Goal: Task Accomplishment & Management: Manage account settings

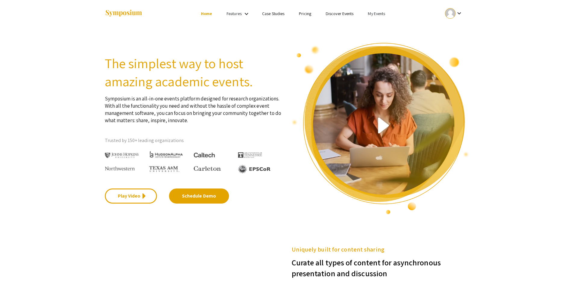
click at [380, 12] on link "My Events" at bounding box center [376, 13] width 17 height 5
click at [381, 24] on button "Events I've organized" at bounding box center [387, 27] width 52 height 14
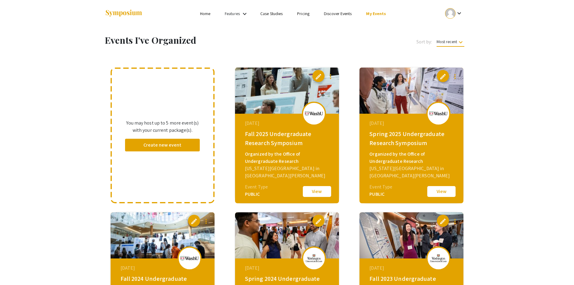
click at [317, 191] on button "View" at bounding box center [317, 191] width 30 height 13
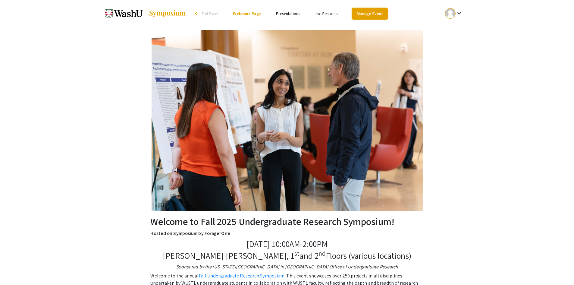
click at [368, 16] on link "Manage Event" at bounding box center [370, 14] width 36 height 12
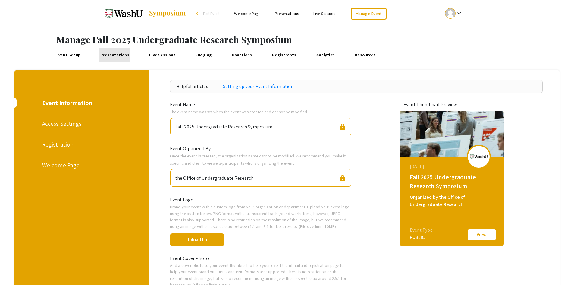
click at [116, 54] on link "Presentations" at bounding box center [115, 55] width 32 height 14
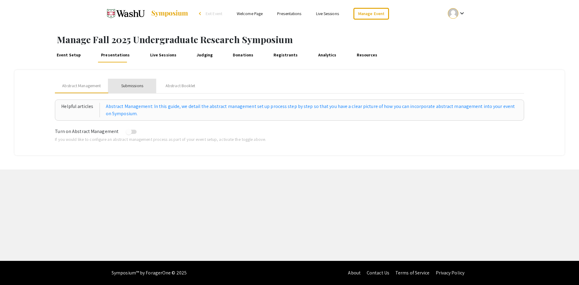
click at [145, 85] on div "Submissions" at bounding box center [132, 86] width 48 height 14
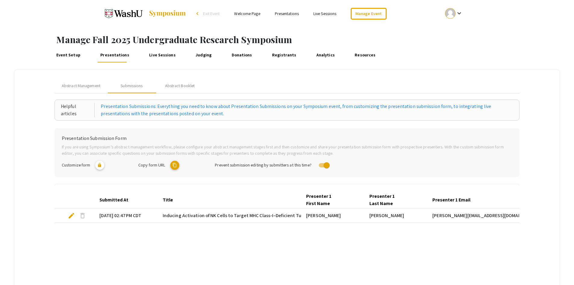
click at [500, 214] on mat-cell "[PERSON_NAME][EMAIL_ADDRESS][DOMAIN_NAME]" at bounding box center [477, 215] width 98 height 14
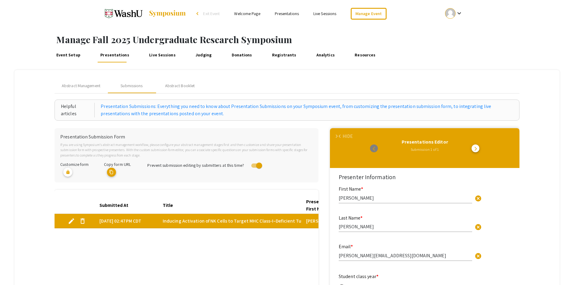
select select "custom"
type input "0"
select select "custom"
type input "1"
select select "auto"
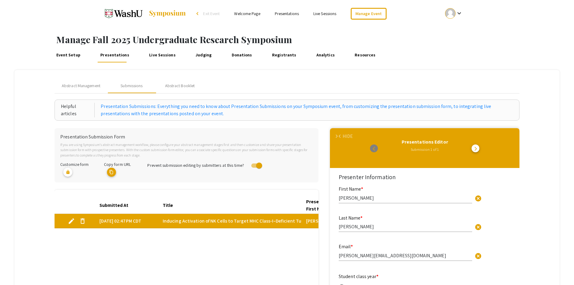
click at [62, 219] on mat-cell "edit delete" at bounding box center [75, 221] width 40 height 14
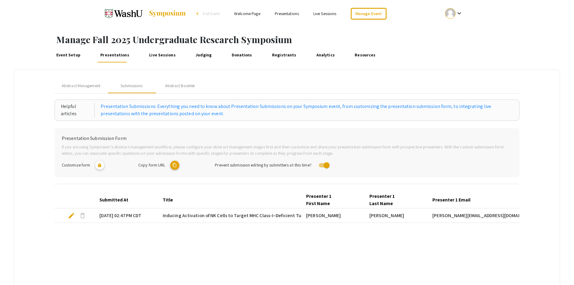
click at [450, 217] on mat-cell "[PERSON_NAME][EMAIL_ADDRESS][DOMAIN_NAME]" at bounding box center [477, 215] width 98 height 14
select select "custom"
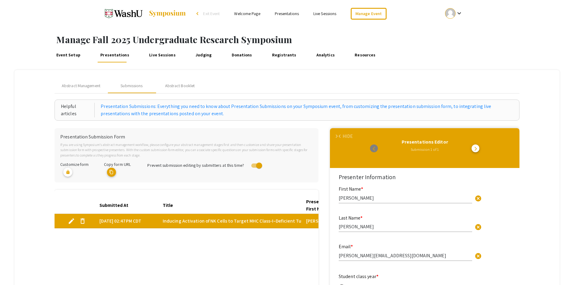
type input "0"
select select "custom"
type input "1"
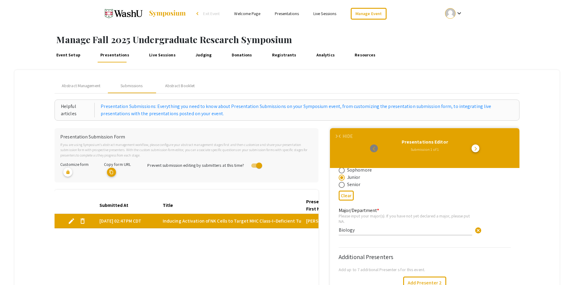
scroll to position [151, 0]
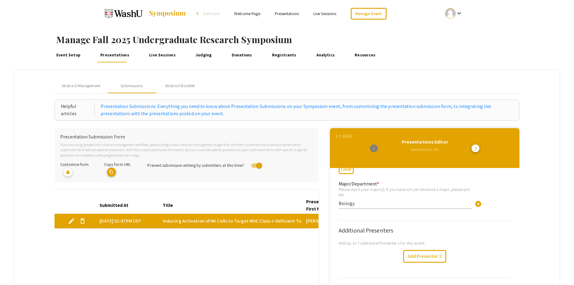
select select "auto"
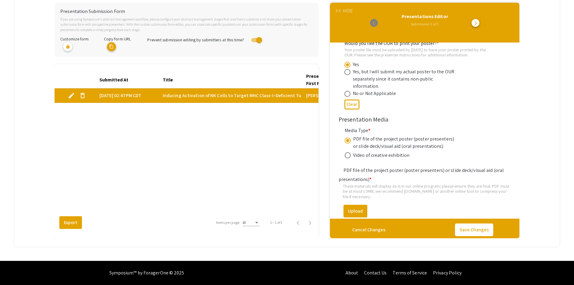
scroll to position [1748, 0]
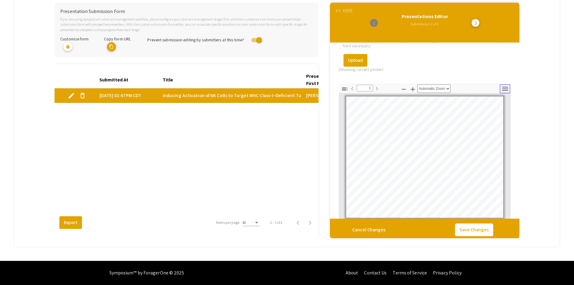
click at [509, 85] on icon "button" at bounding box center [505, 89] width 8 height 8
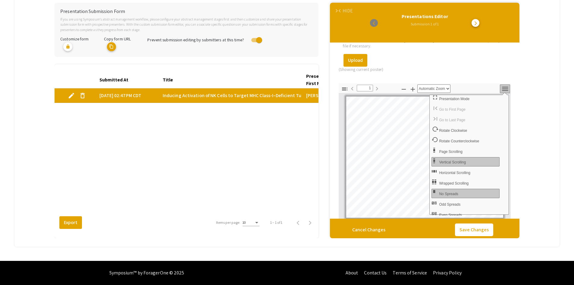
scroll to position [0, 0]
click at [345, 85] on icon "button" at bounding box center [344, 88] width 7 height 7
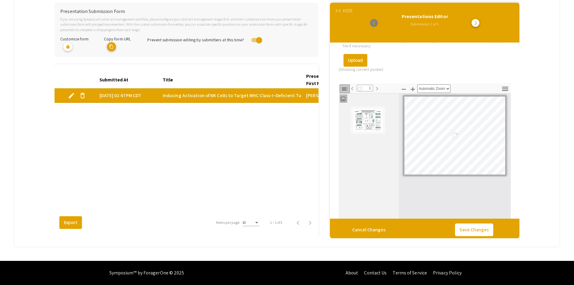
click at [345, 85] on icon "button" at bounding box center [344, 88] width 7 height 7
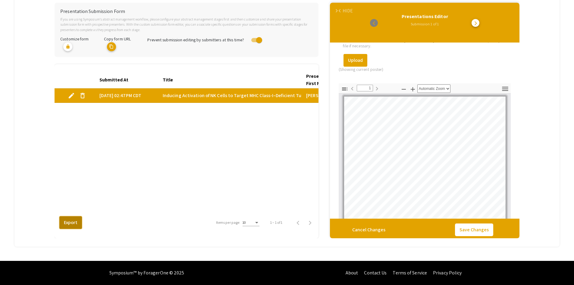
click at [65, 224] on button "Export" at bounding box center [70, 222] width 23 height 13
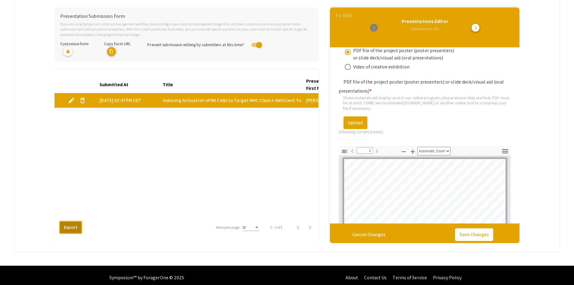
scroll to position [1690, 0]
click at [509, 148] on icon "button" at bounding box center [505, 152] width 8 height 8
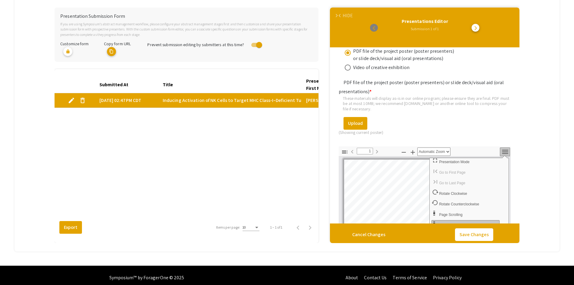
scroll to position [0, 0]
click at [528, 127] on mat-tab-group "Abstract Management Submissions Abstract Booklet Helpful articles Presentation …" at bounding box center [287, 100] width 546 height 302
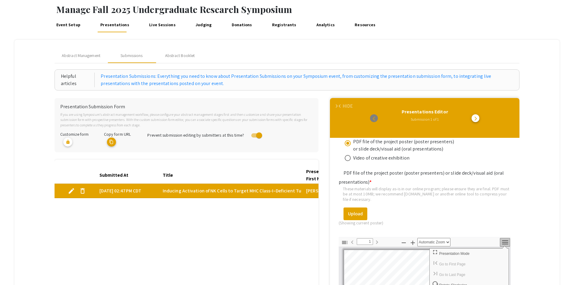
click at [343, 106] on span "arrow_back_ios" at bounding box center [341, 106] width 4 height 4
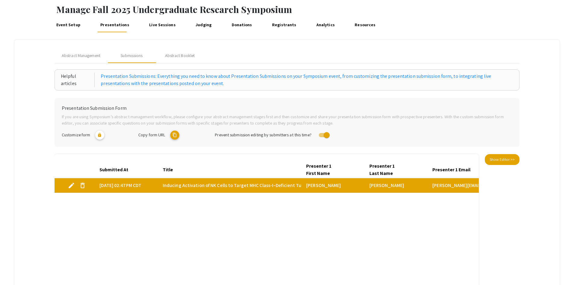
click at [124, 261] on div "Submitted At Title Presenter 1 First Name Presenter 1 Last Name Presenter 1 Ema…" at bounding box center [267, 232] width 424 height 143
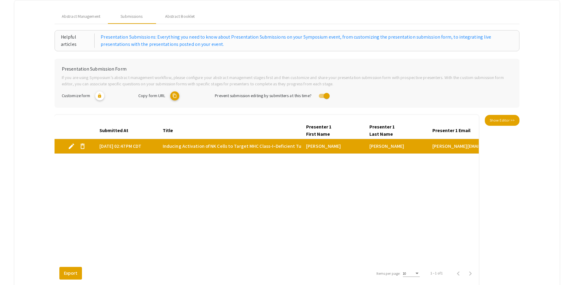
scroll to position [120, 0]
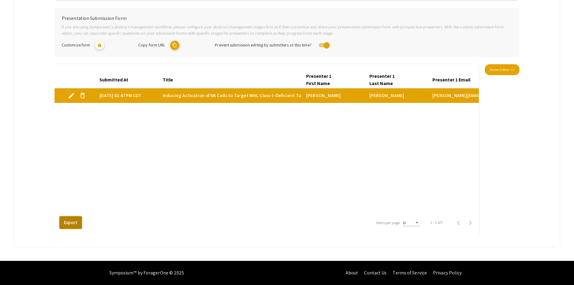
click at [65, 222] on button "Export" at bounding box center [70, 222] width 23 height 13
click at [62, 96] on mat-cell "edit delete" at bounding box center [75, 95] width 40 height 14
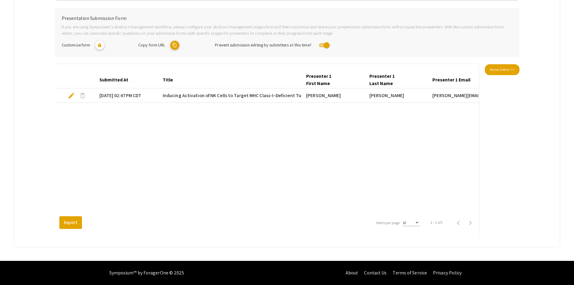
click at [62, 96] on mat-cell "edit delete" at bounding box center [75, 95] width 40 height 14
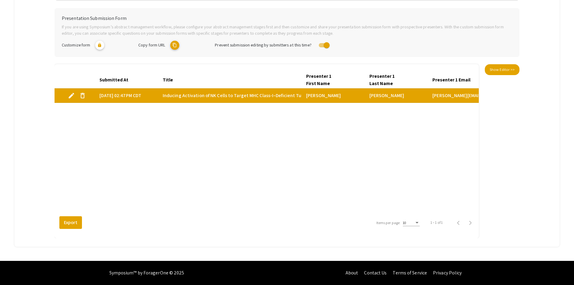
click at [74, 231] on div "Submitted At Title Presenter 1 First Name Presenter 1 Last Name Presenter 1 Ema…" at bounding box center [267, 151] width 424 height 174
click at [74, 222] on button "Export" at bounding box center [70, 222] width 23 height 13
click at [217, 164] on div "Submitted At Title Presenter 1 First Name Presenter 1 Last Name Presenter 1 Ema…" at bounding box center [267, 142] width 424 height 143
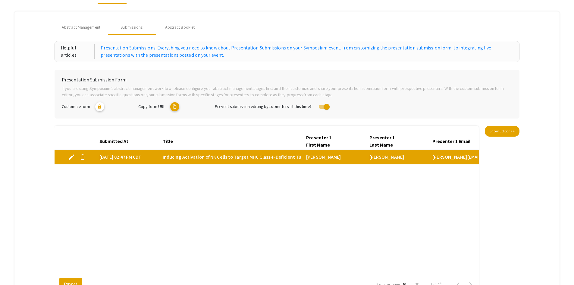
scroll to position [0, 0]
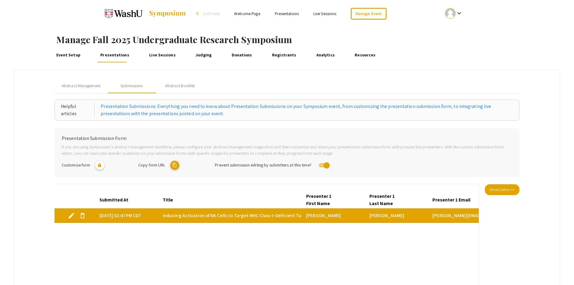
click at [128, 214] on mat-cell "[DATE] 02:47PM CDT" at bounding box center [126, 215] width 63 height 14
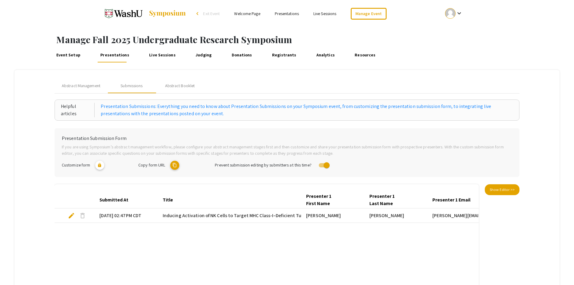
click at [128, 214] on mat-cell "[DATE] 02:47PM CDT" at bounding box center [126, 215] width 63 height 14
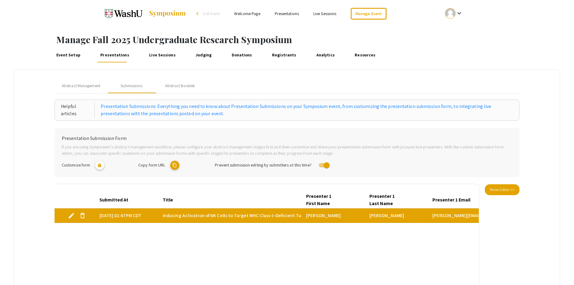
click at [128, 214] on mat-cell "[DATE] 02:47PM CDT" at bounding box center [126, 215] width 63 height 14
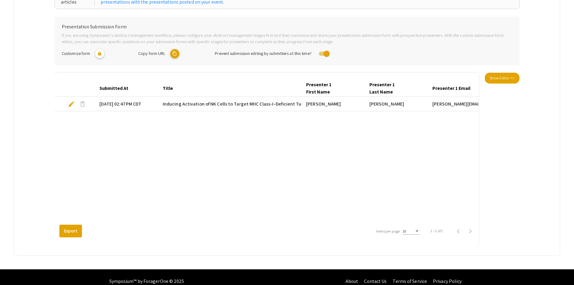
scroll to position [120, 0]
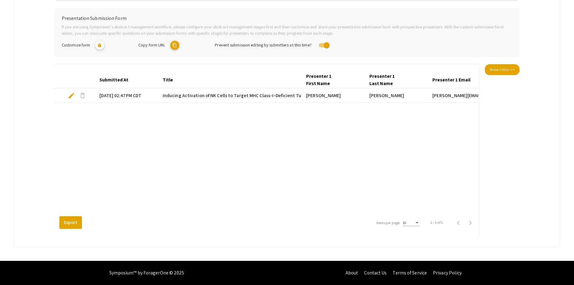
click at [365, 92] on mat-cell "[PERSON_NAME]" at bounding box center [332, 95] width 63 height 14
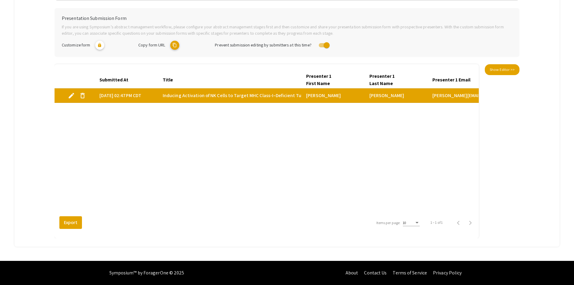
click at [365, 92] on mat-cell "[PERSON_NAME]" at bounding box center [332, 95] width 63 height 14
click at [515, 68] on span "Show Editor >>" at bounding box center [502, 69] width 25 height 5
select select "custom"
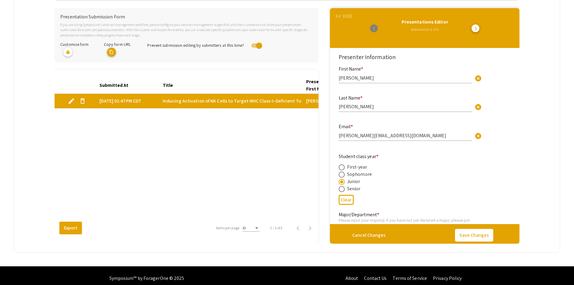
type input "0"
select select "custom"
type input "1"
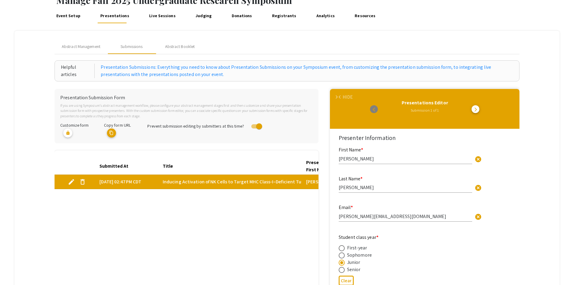
scroll to position [121, 0]
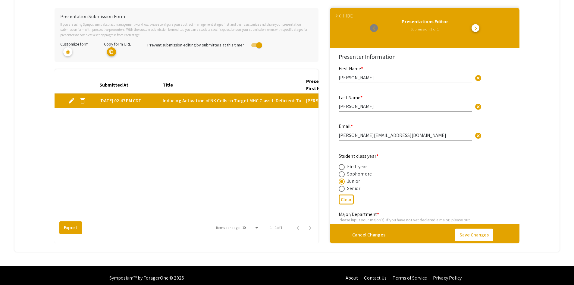
select select "auto"
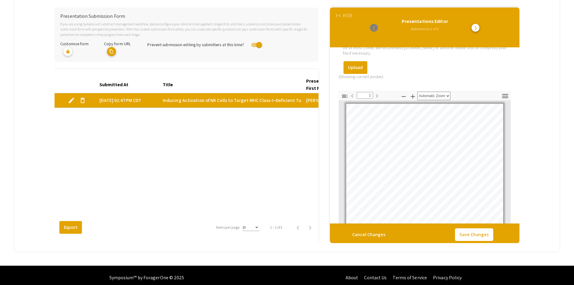
scroll to position [1751, 0]
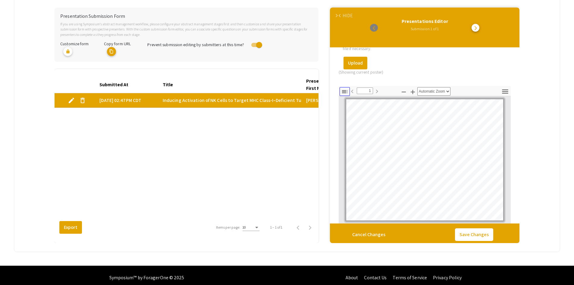
click at [346, 88] on icon "button" at bounding box center [344, 91] width 7 height 7
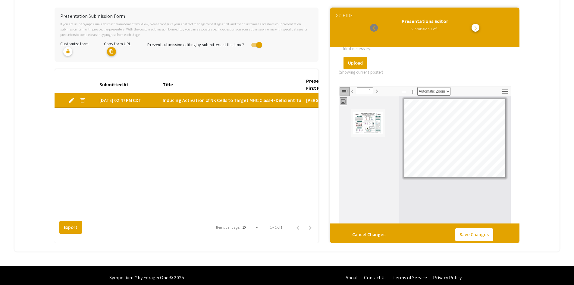
click at [346, 88] on icon "button" at bounding box center [344, 91] width 7 height 7
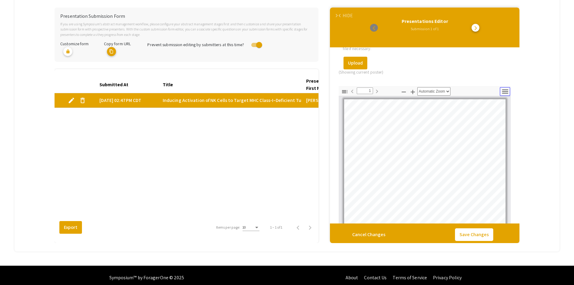
click at [506, 87] on icon "button" at bounding box center [505, 91] width 8 height 8
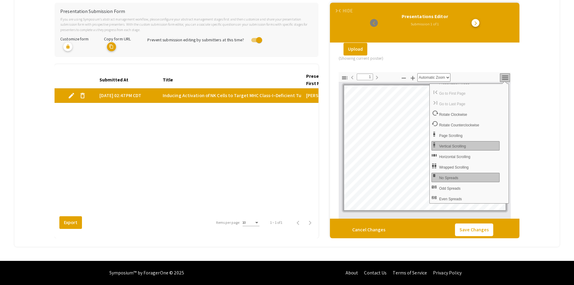
scroll to position [1781, 0]
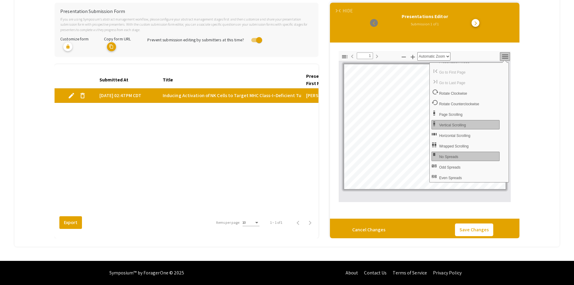
click at [543, 121] on mat-tab-group "Abstract Management Submissions Abstract Booklet Helpful articles Presentation …" at bounding box center [287, 96] width 546 height 302
click at [339, 10] on span "arrow_forward_ios" at bounding box center [337, 11] width 4 height 4
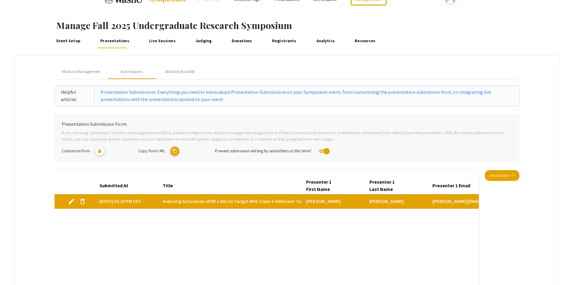
scroll to position [0, 0]
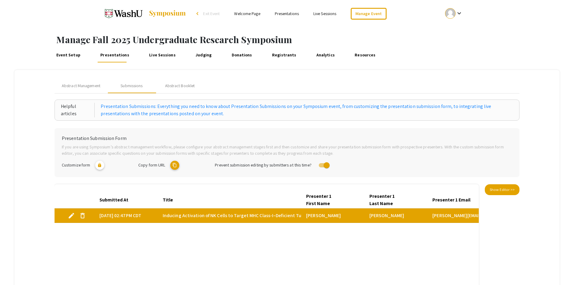
click at [58, 215] on mat-cell "edit delete" at bounding box center [75, 215] width 40 height 14
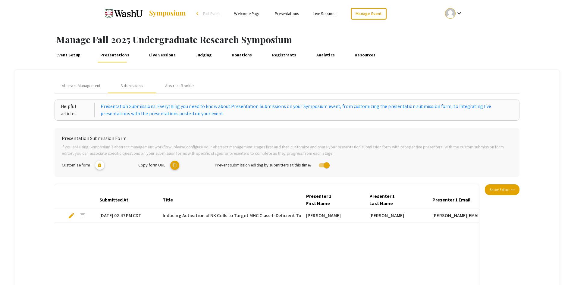
click at [58, 215] on mat-cell "edit delete" at bounding box center [75, 215] width 40 height 14
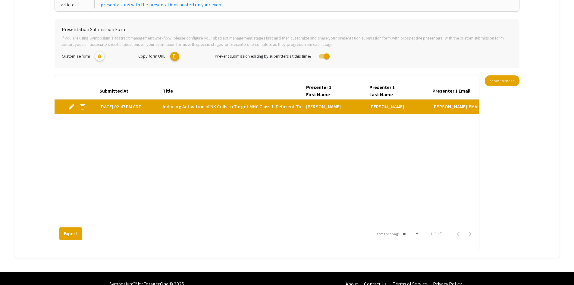
scroll to position [120, 0]
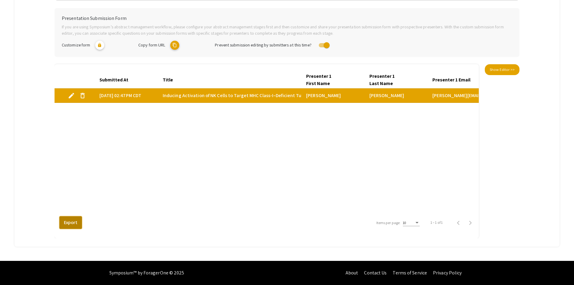
drag, startPoint x: 63, startPoint y: 222, endPoint x: 65, endPoint y: 228, distance: 5.7
click at [66, 228] on button "Export" at bounding box center [70, 222] width 23 height 13
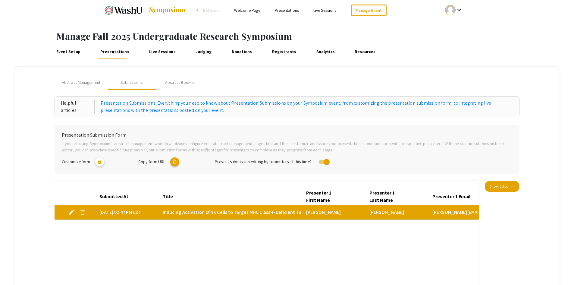
scroll to position [0, 0]
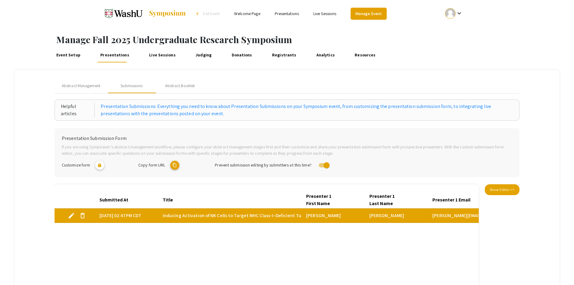
click at [362, 15] on link "Manage Event" at bounding box center [369, 14] width 36 height 12
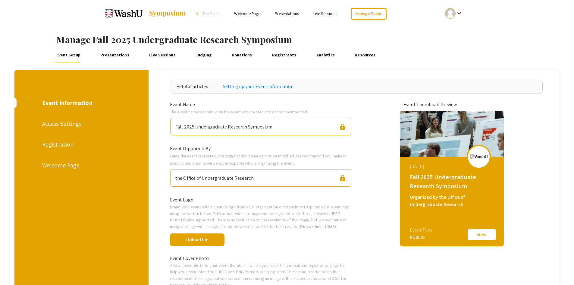
click at [56, 143] on div "Registration" at bounding box center [80, 144] width 77 height 9
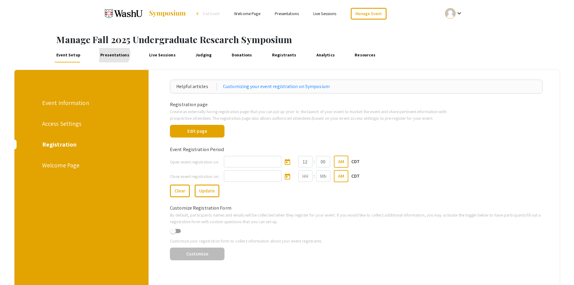
click at [111, 53] on link "Presentations" at bounding box center [115, 55] width 32 height 14
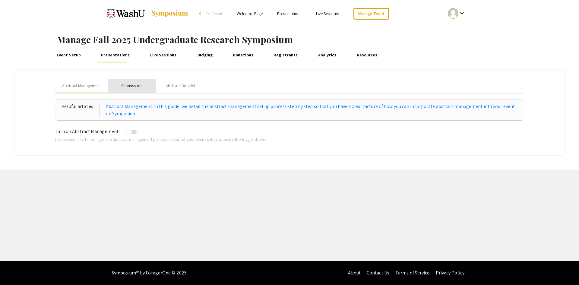
click at [132, 86] on div "Submissions" at bounding box center [132, 86] width 22 height 6
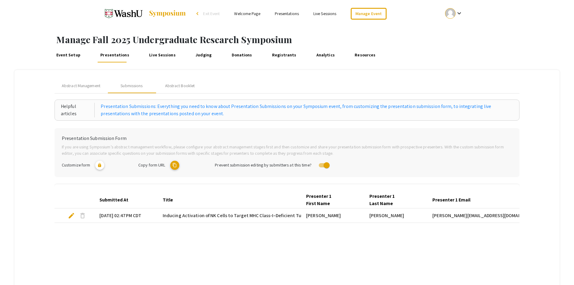
click at [266, 214] on span "Inducing Activation of NK Cells to Target MHC Class-I–Deficient Tumor Cells" at bounding box center [242, 215] width 158 height 7
select select "custom"
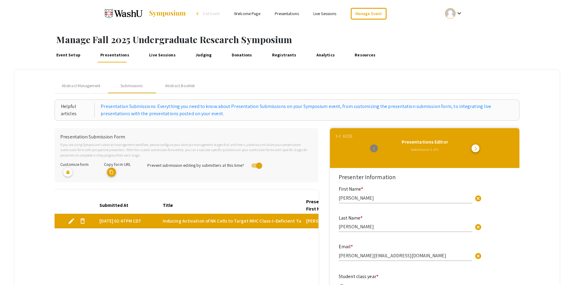
type input "0"
select select "custom"
type input "1"
select select "auto"
click at [215, 244] on div "Submitted At Title Presenter 1 First Name Presenter 1 Last Name Presenter 1 Ema…" at bounding box center [187, 268] width 264 height 143
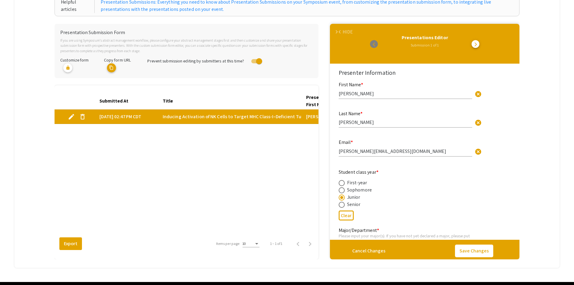
scroll to position [125, 0]
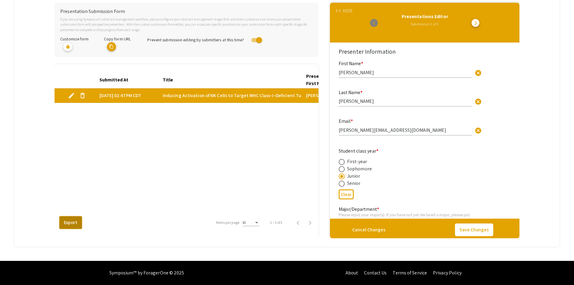
click at [62, 226] on button "Export" at bounding box center [70, 222] width 23 height 13
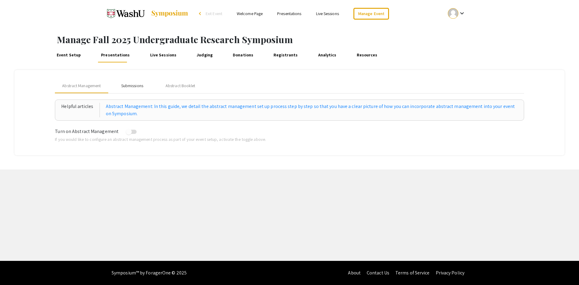
click at [128, 82] on div "Submissions" at bounding box center [132, 86] width 48 height 14
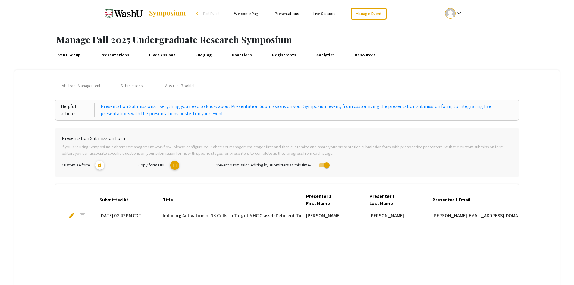
click at [501, 216] on mat-cell "[PERSON_NAME][EMAIL_ADDRESS][DOMAIN_NAME]" at bounding box center [477, 215] width 98 height 14
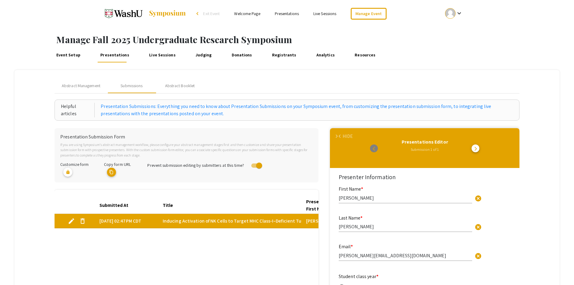
type input "0"
select select "custom"
type input "1"
select select "auto"
click at [339, 135] on span "arrow_forward_ios" at bounding box center [337, 136] width 4 height 4
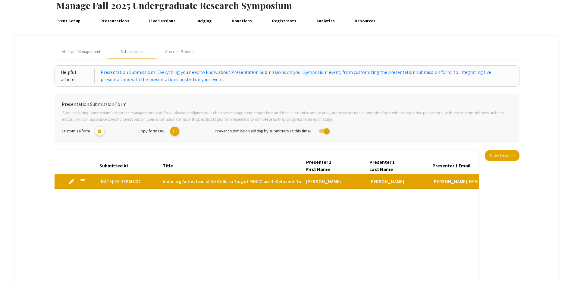
scroll to position [120, 0]
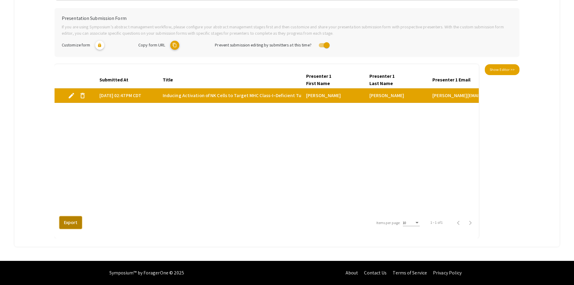
click at [70, 223] on button "Export" at bounding box center [70, 222] width 23 height 13
click at [71, 222] on button "Export" at bounding box center [70, 222] width 23 height 13
click at [113, 97] on mat-cell "[DATE] 02:47PM CDT" at bounding box center [126, 95] width 63 height 14
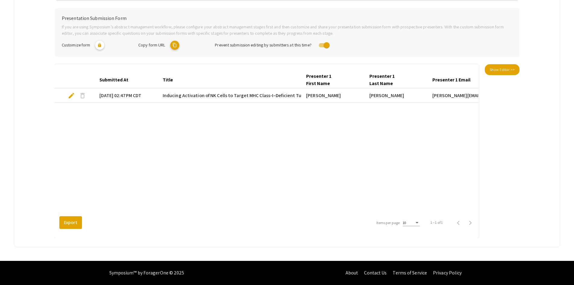
click at [59, 96] on mat-cell "edit delete" at bounding box center [75, 95] width 40 height 14
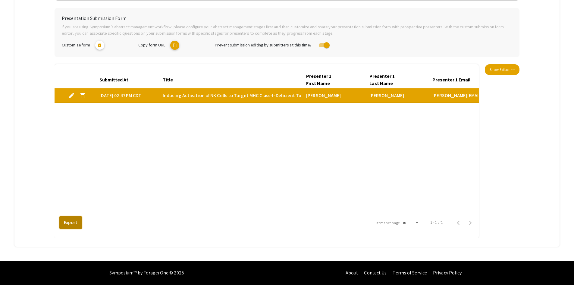
click at [79, 225] on button "Export" at bounding box center [70, 222] width 23 height 13
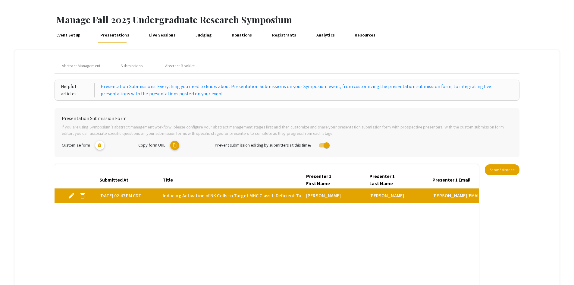
scroll to position [0, 0]
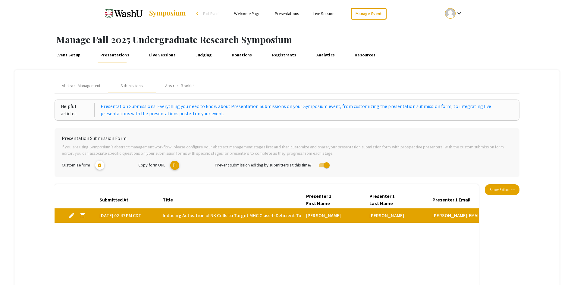
click at [277, 56] on link "Registrants" at bounding box center [284, 55] width 27 height 14
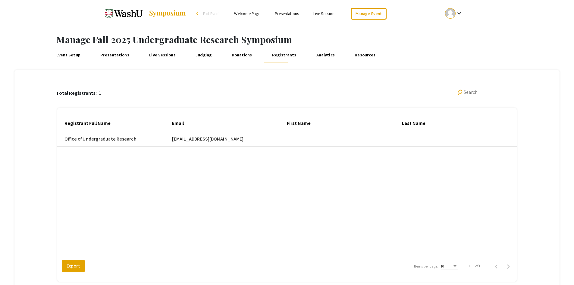
click at [120, 51] on link "Presentations" at bounding box center [115, 55] width 32 height 14
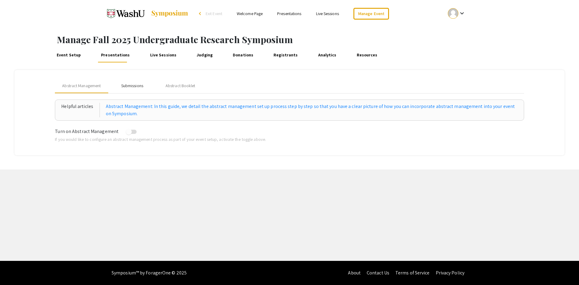
click at [132, 81] on div "Submissions" at bounding box center [132, 86] width 48 height 14
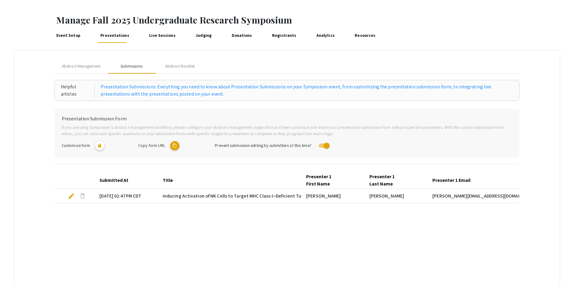
scroll to position [30, 0]
